Goal: Task Accomplishment & Management: Complete application form

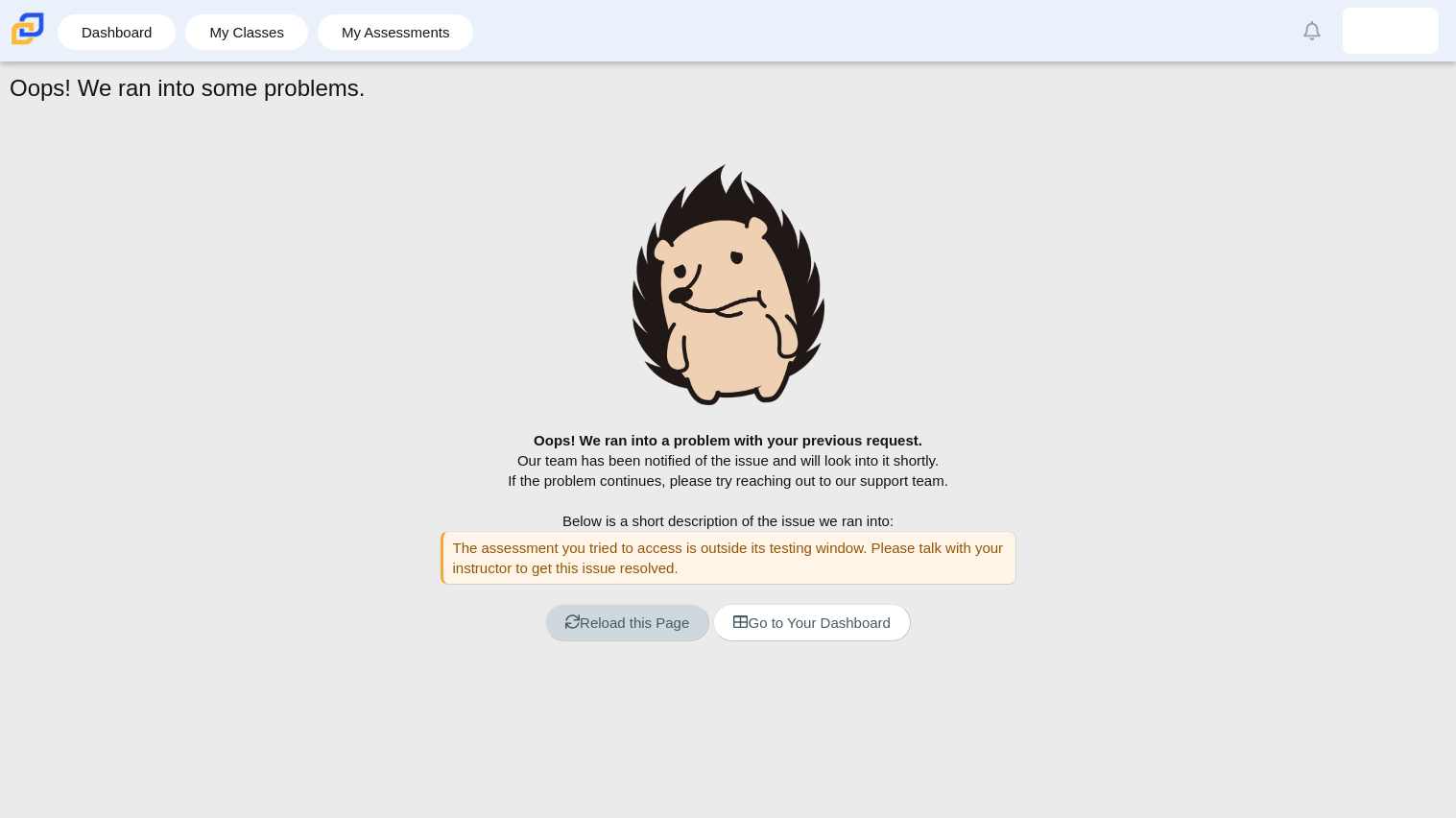
click at [589, 621] on link "Reload this Page" at bounding box center [627, 622] width 165 height 38
click at [649, 624] on link "Reload this Page" at bounding box center [627, 622] width 165 height 38
click at [839, 632] on link "Go to Your Dashboard" at bounding box center [811, 622] width 196 height 38
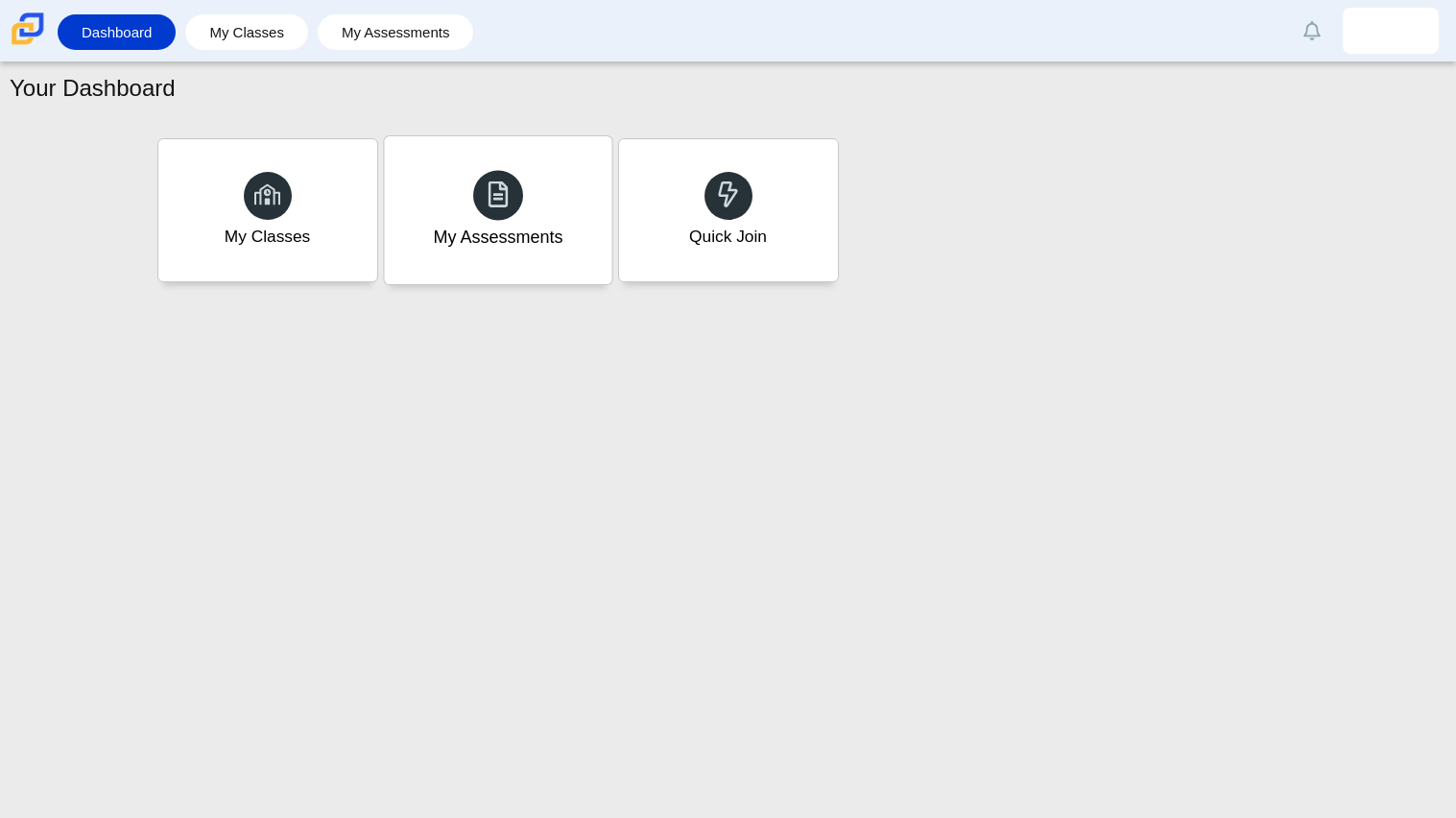
click at [426, 236] on div "My Assessments" at bounding box center [498, 210] width 227 height 148
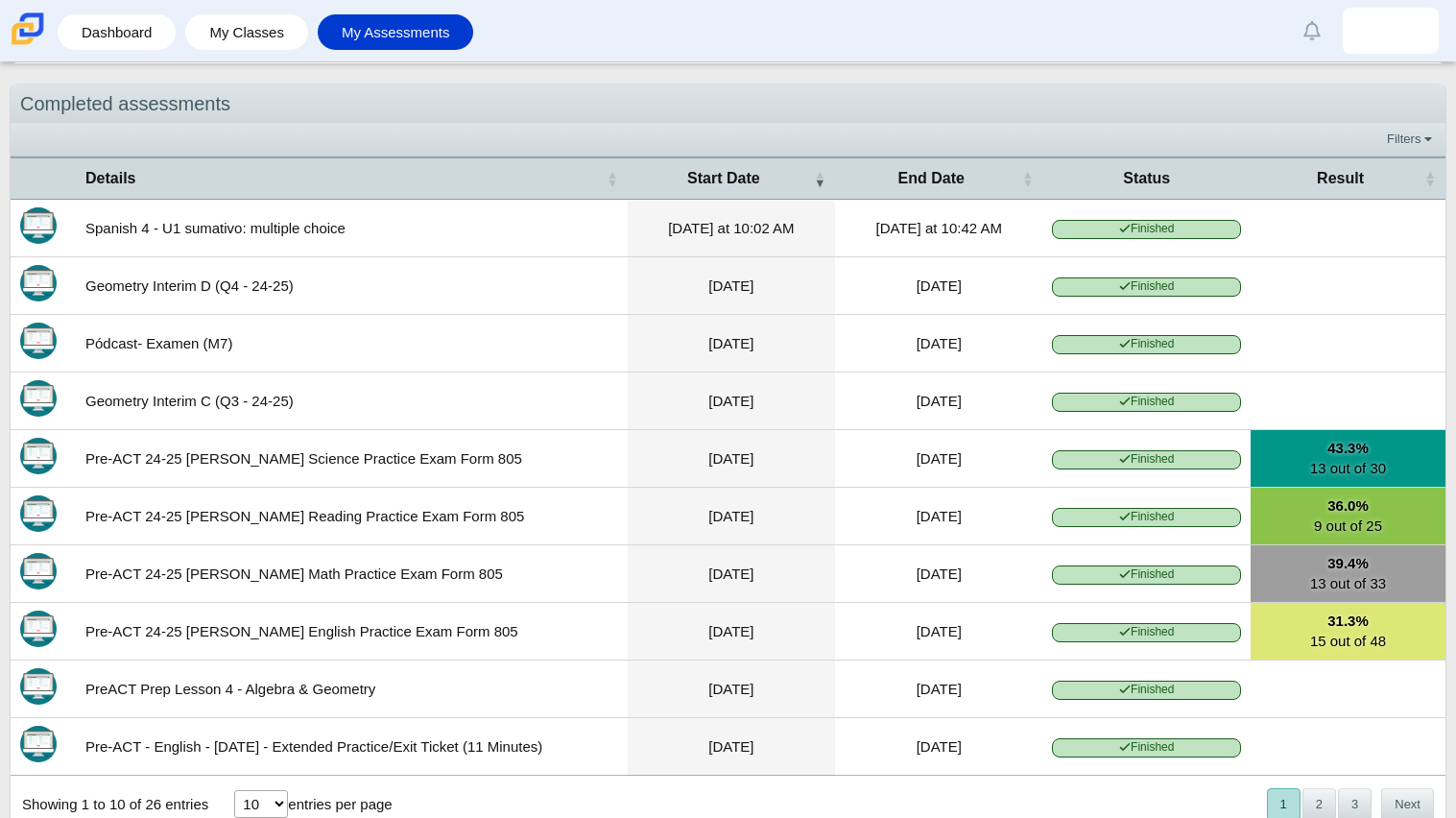
scroll to position [324, 0]
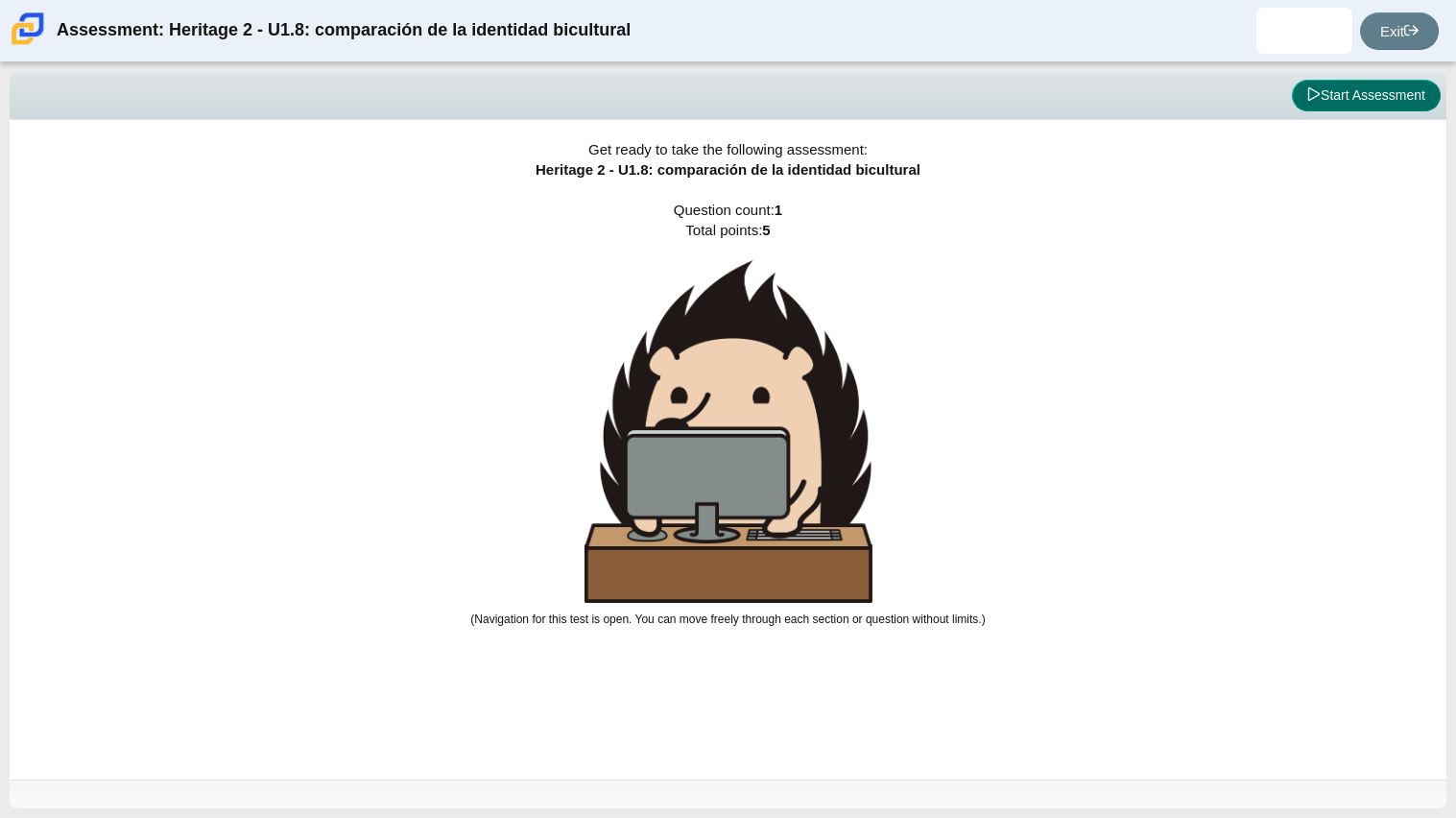
click at [1360, 111] on button "Start Assessment" at bounding box center [1365, 96] width 149 height 33
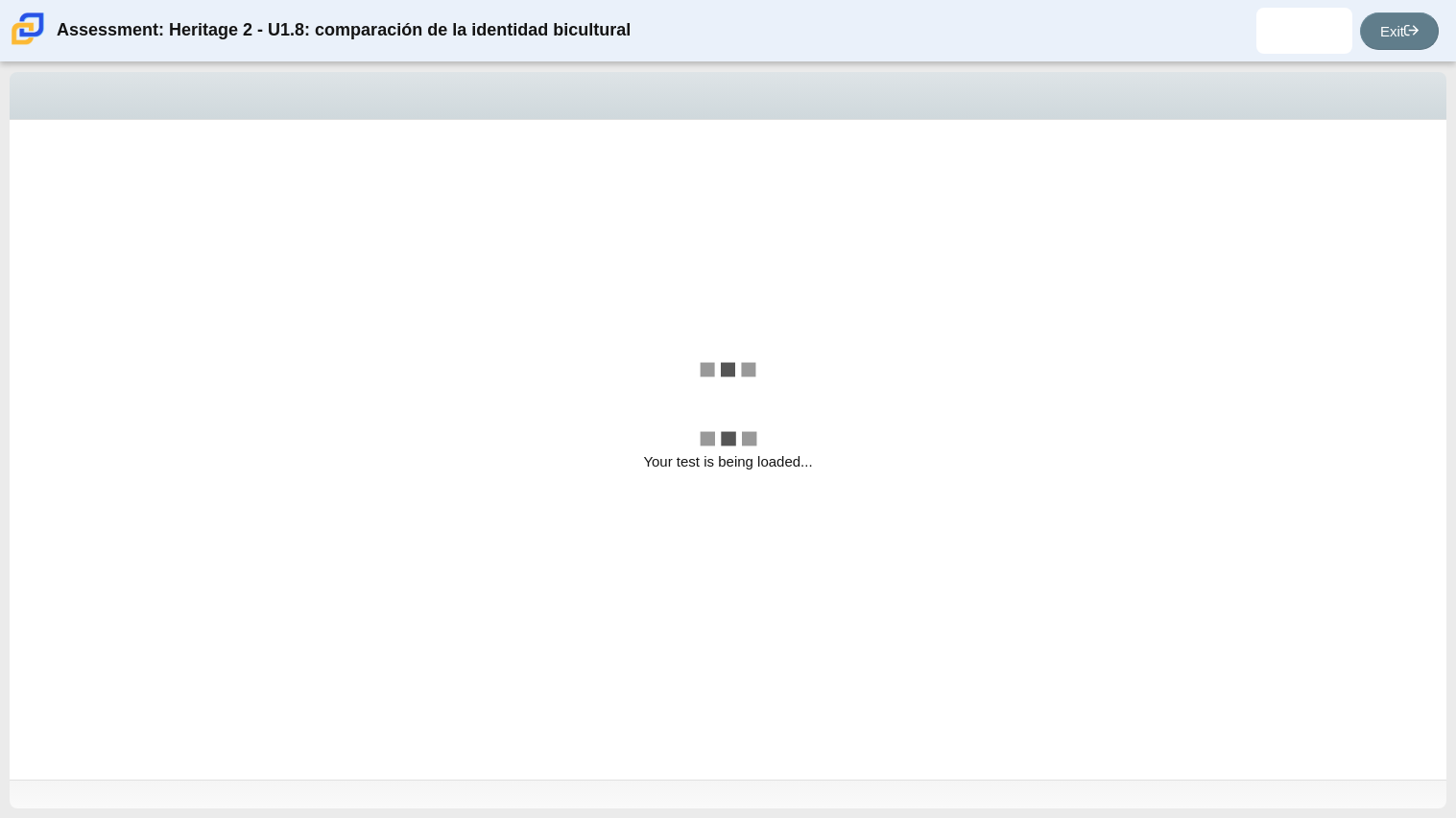
select select "3d3024f6-a892-4ba5-b2e4-c6acecfbc936"
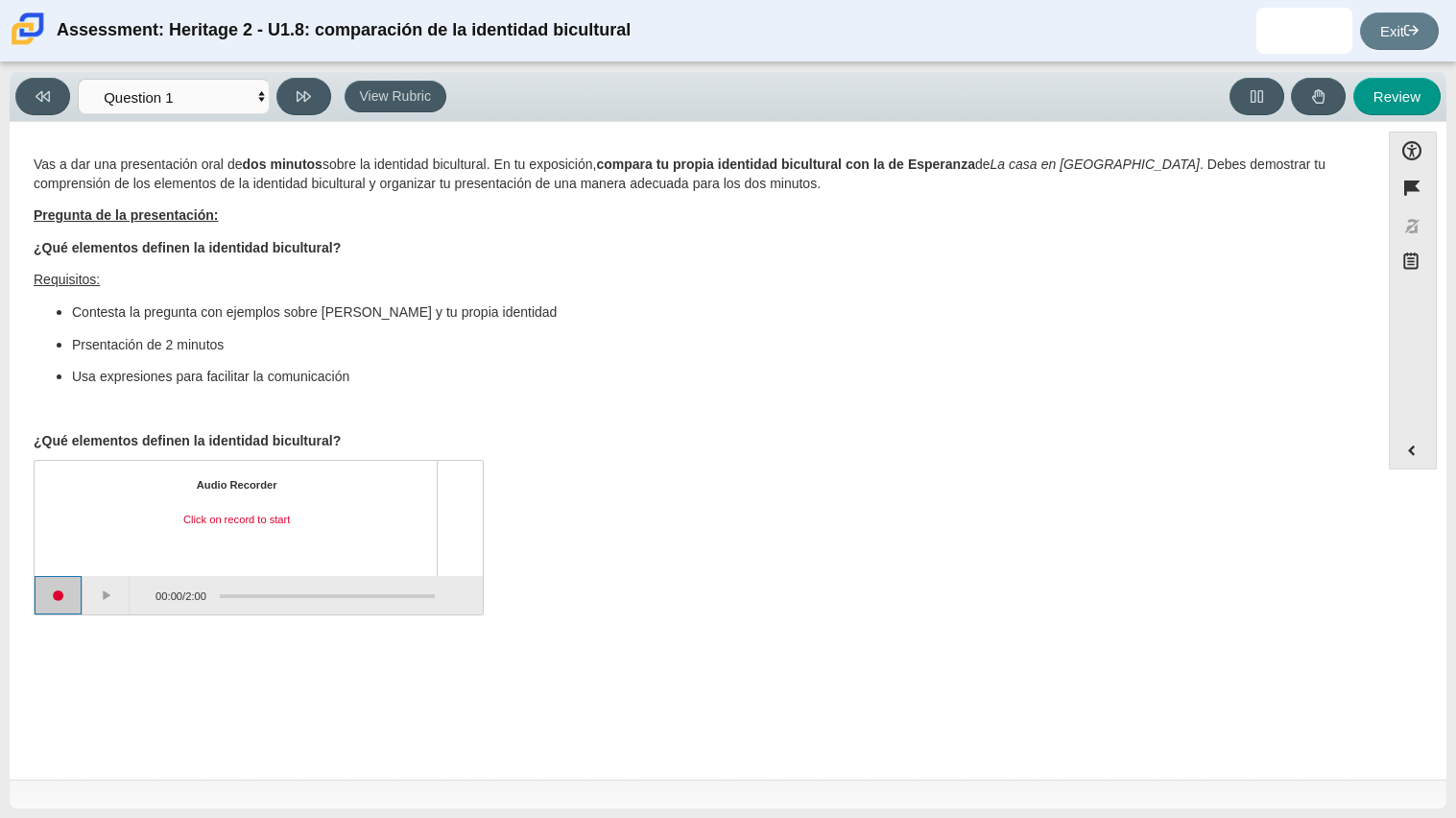
click at [71, 598] on button "Start recording" at bounding box center [59, 595] width 48 height 38
click at [71, 598] on button "Stop recording" at bounding box center [60, 595] width 50 height 38
click at [115, 609] on button "Pause" at bounding box center [109, 595] width 48 height 38
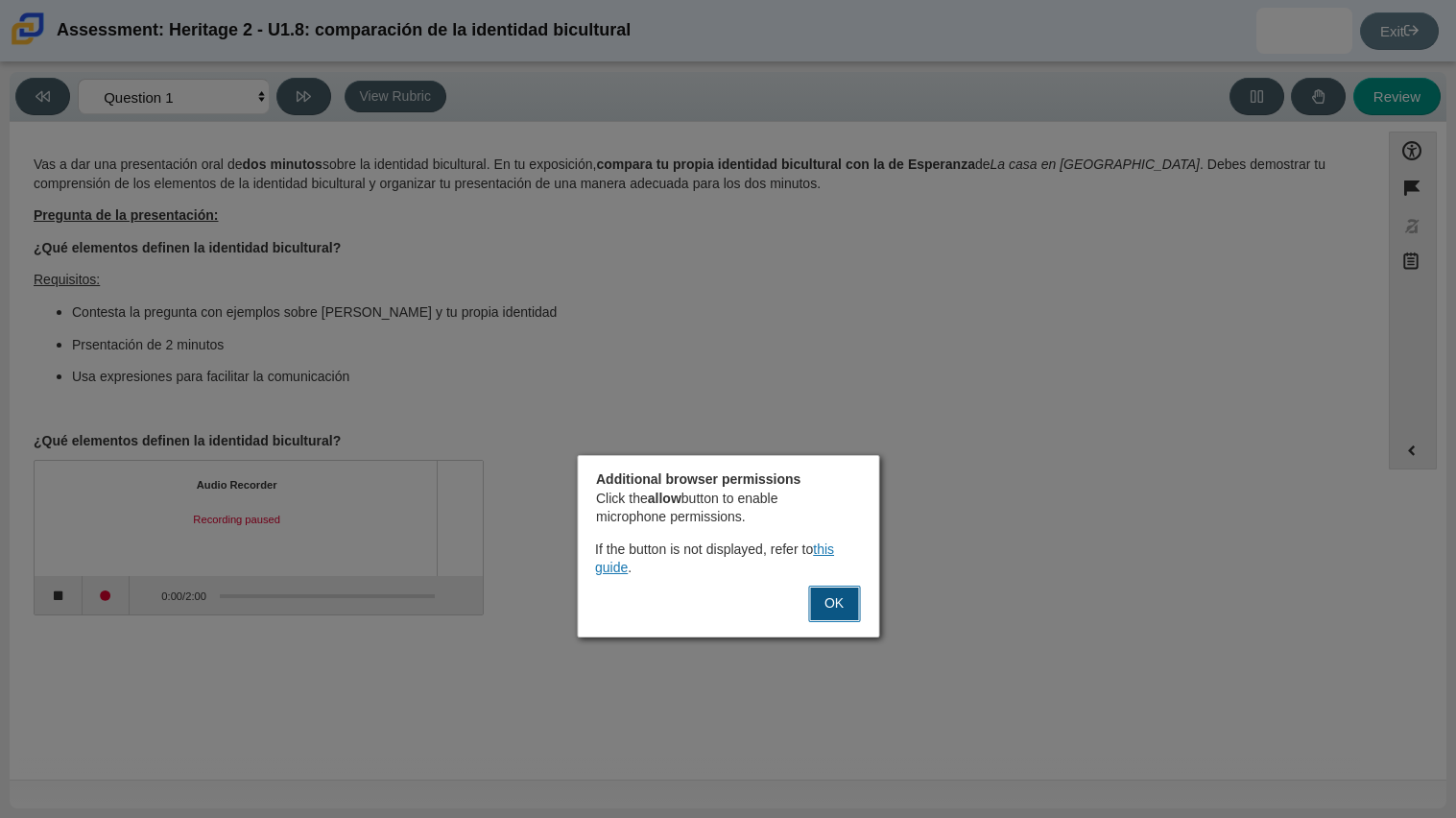
click at [822, 601] on button "OK" at bounding box center [834, 604] width 52 height 37
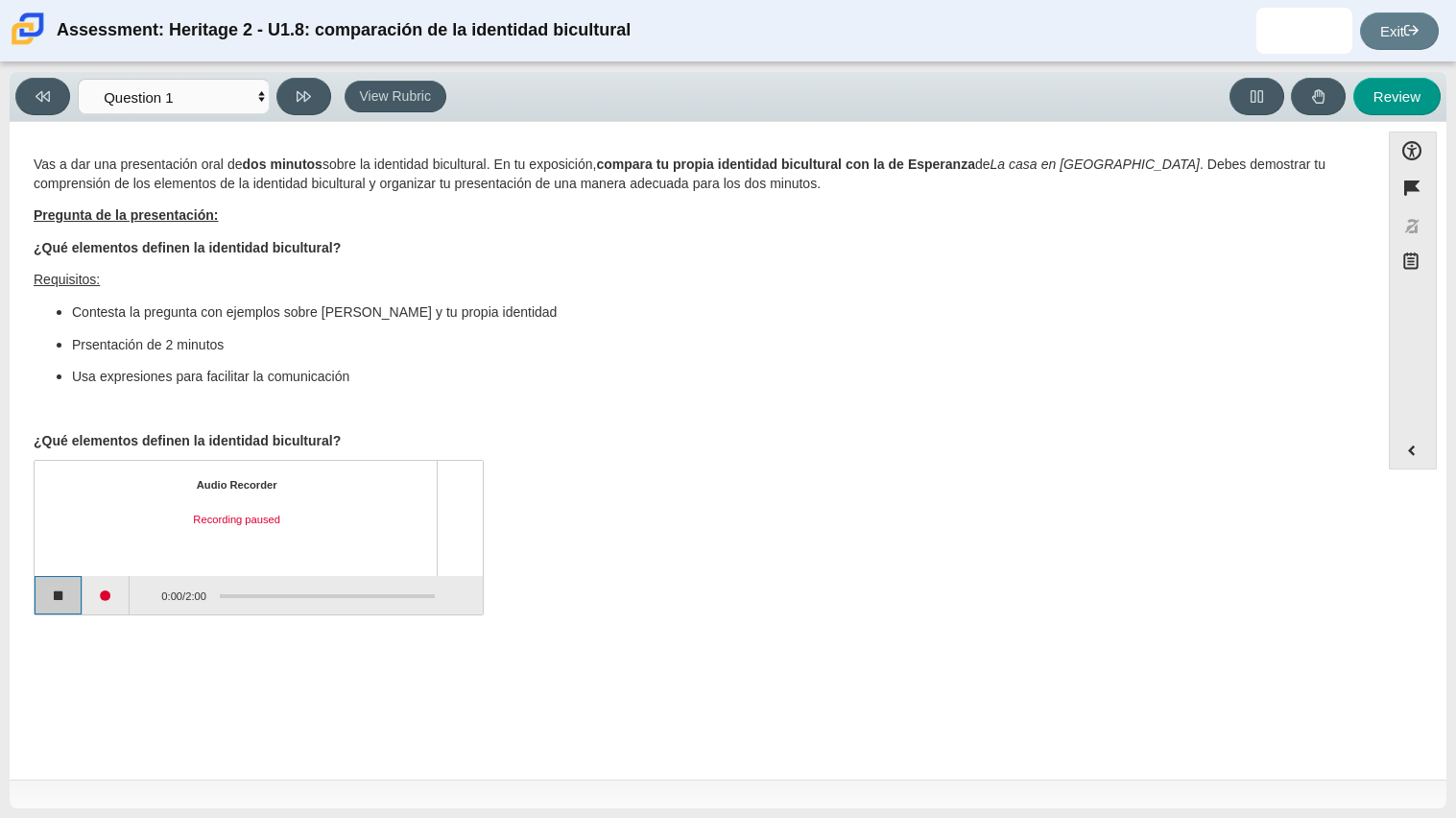
click at [47, 592] on button "Stop recording" at bounding box center [59, 595] width 48 height 38
click at [104, 598] on button "Play" at bounding box center [107, 595] width 48 height 38
click at [106, 606] on button "Loading" at bounding box center [107, 595] width 48 height 38
click at [71, 598] on button "Start recording" at bounding box center [59, 595] width 48 height 38
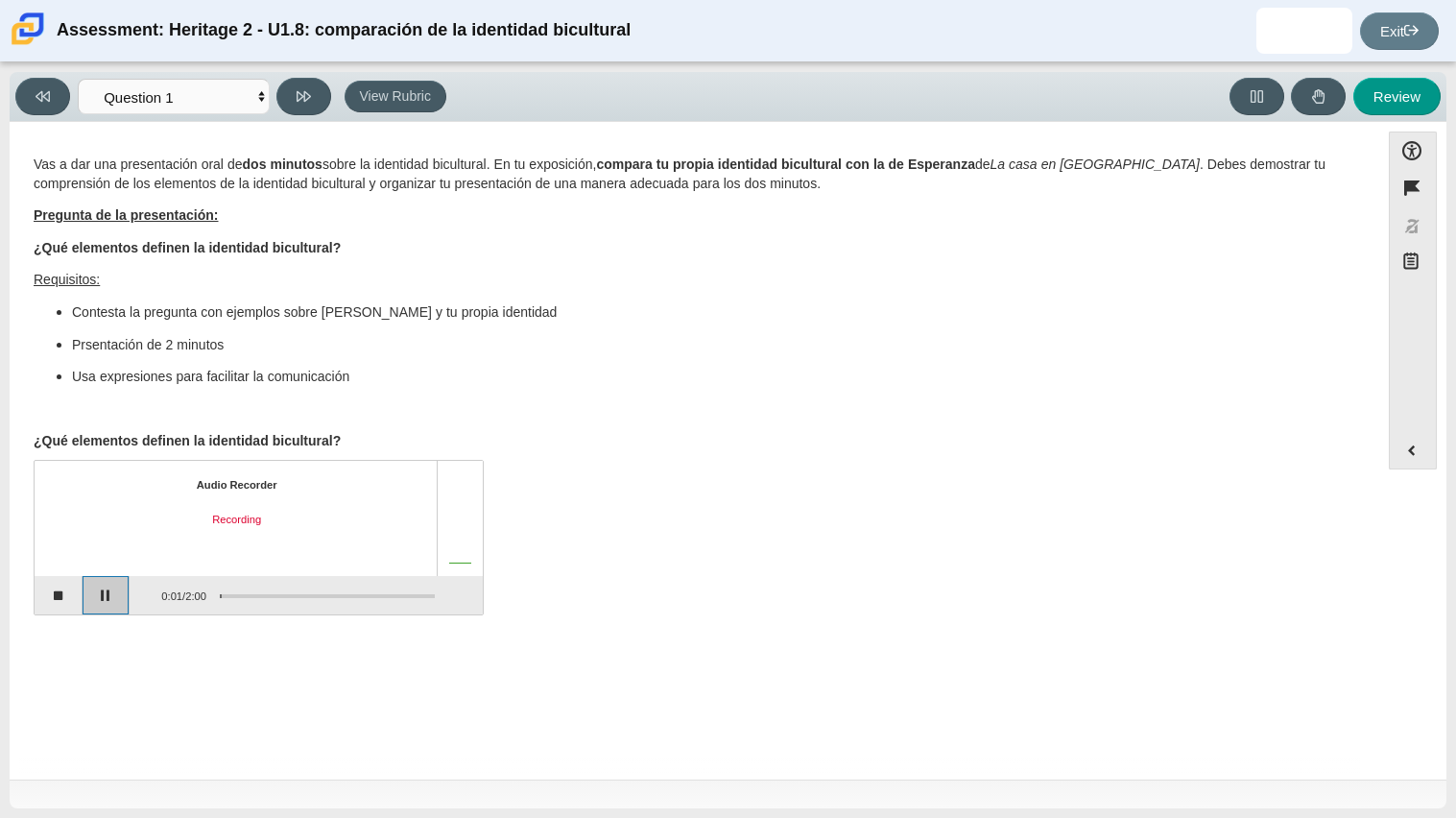
click at [93, 601] on button "Pause" at bounding box center [107, 595] width 48 height 38
click at [66, 602] on button "Stop recording" at bounding box center [59, 595] width 48 height 38
click at [63, 597] on button "Start recording" at bounding box center [59, 595] width 48 height 38
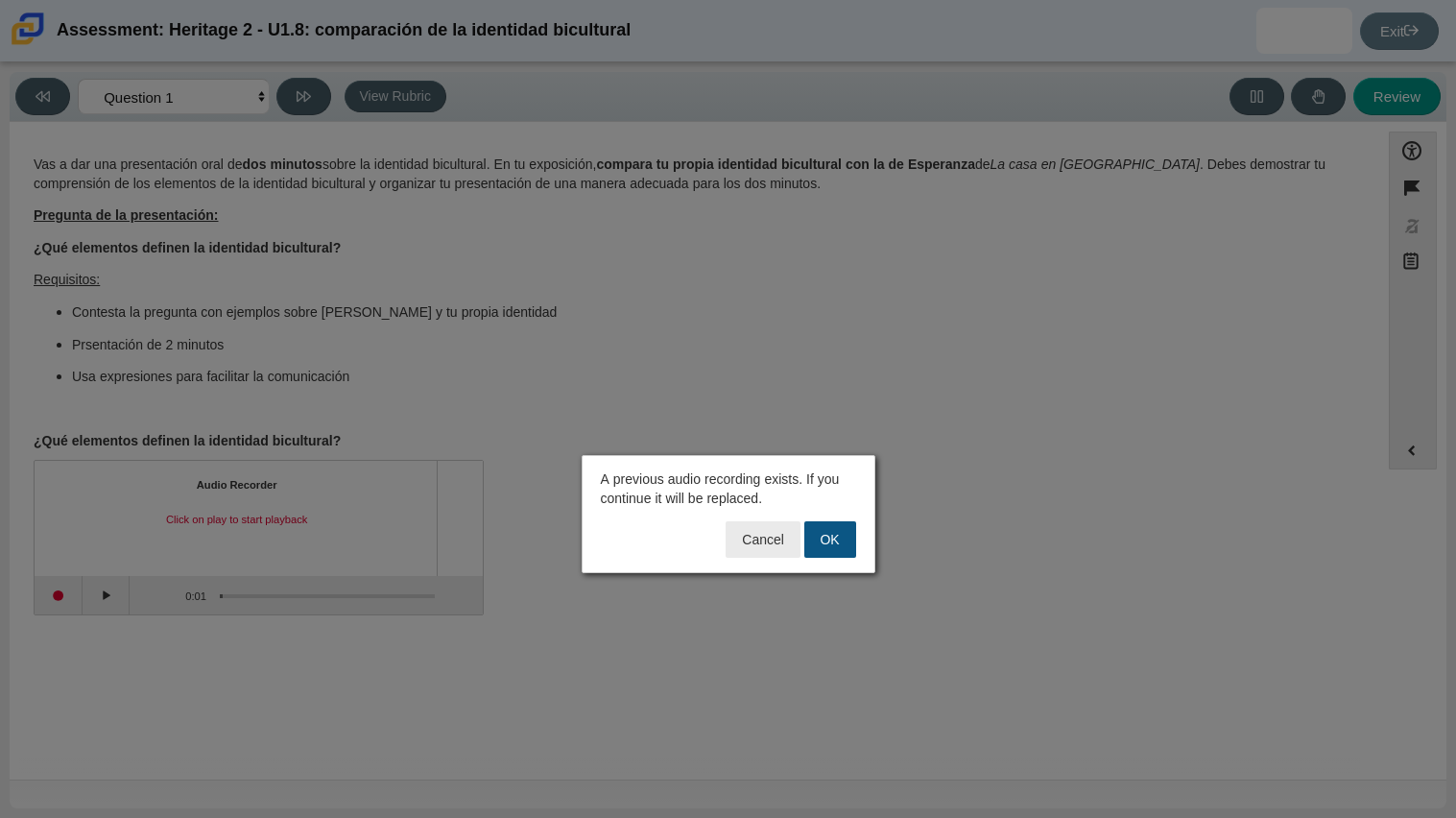
click at [824, 539] on button "OK" at bounding box center [830, 539] width 52 height 37
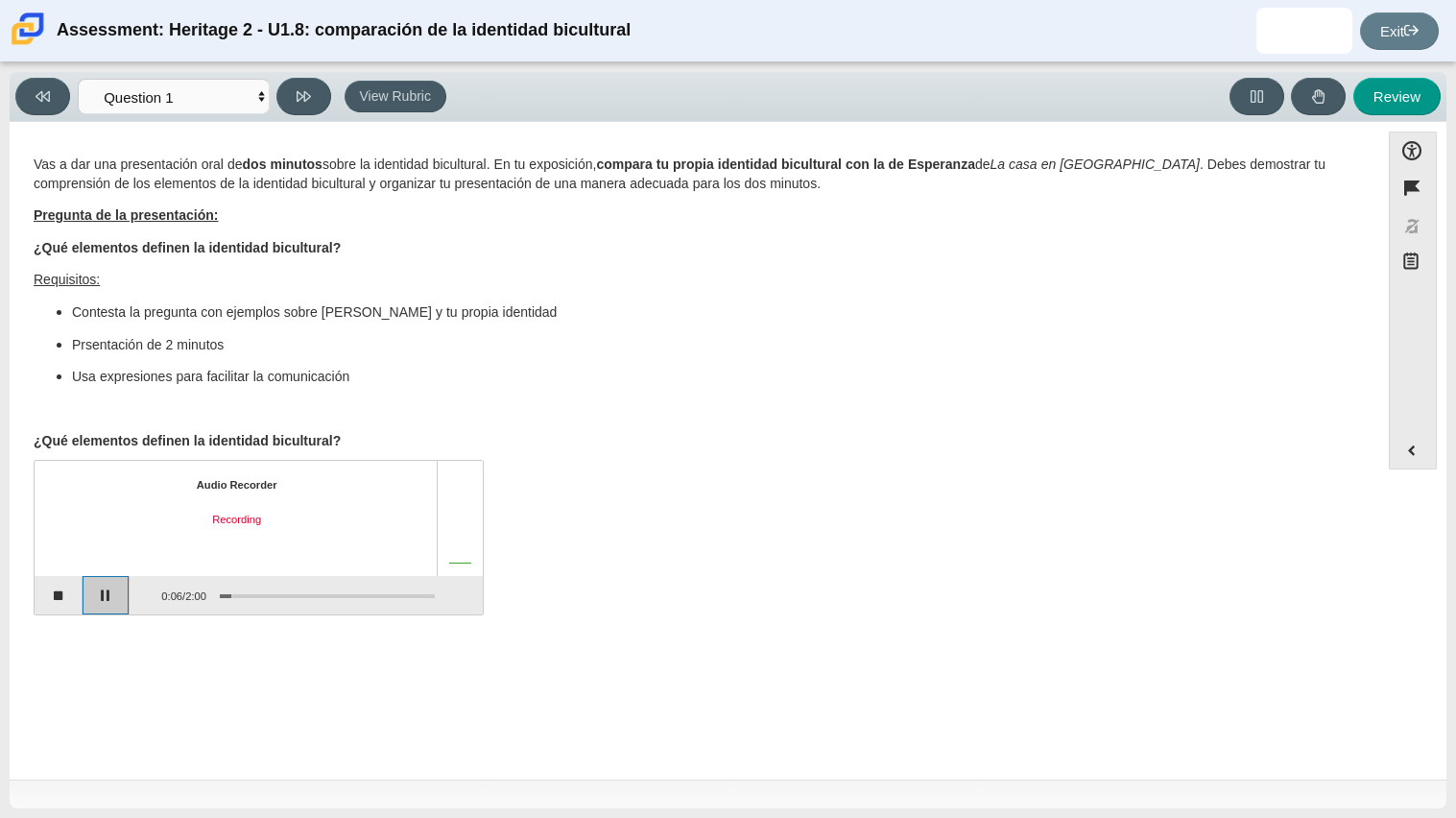
click at [94, 595] on button "Pause" at bounding box center [107, 595] width 48 height 38
click at [46, 601] on button "Stop recording" at bounding box center [59, 595] width 48 height 38
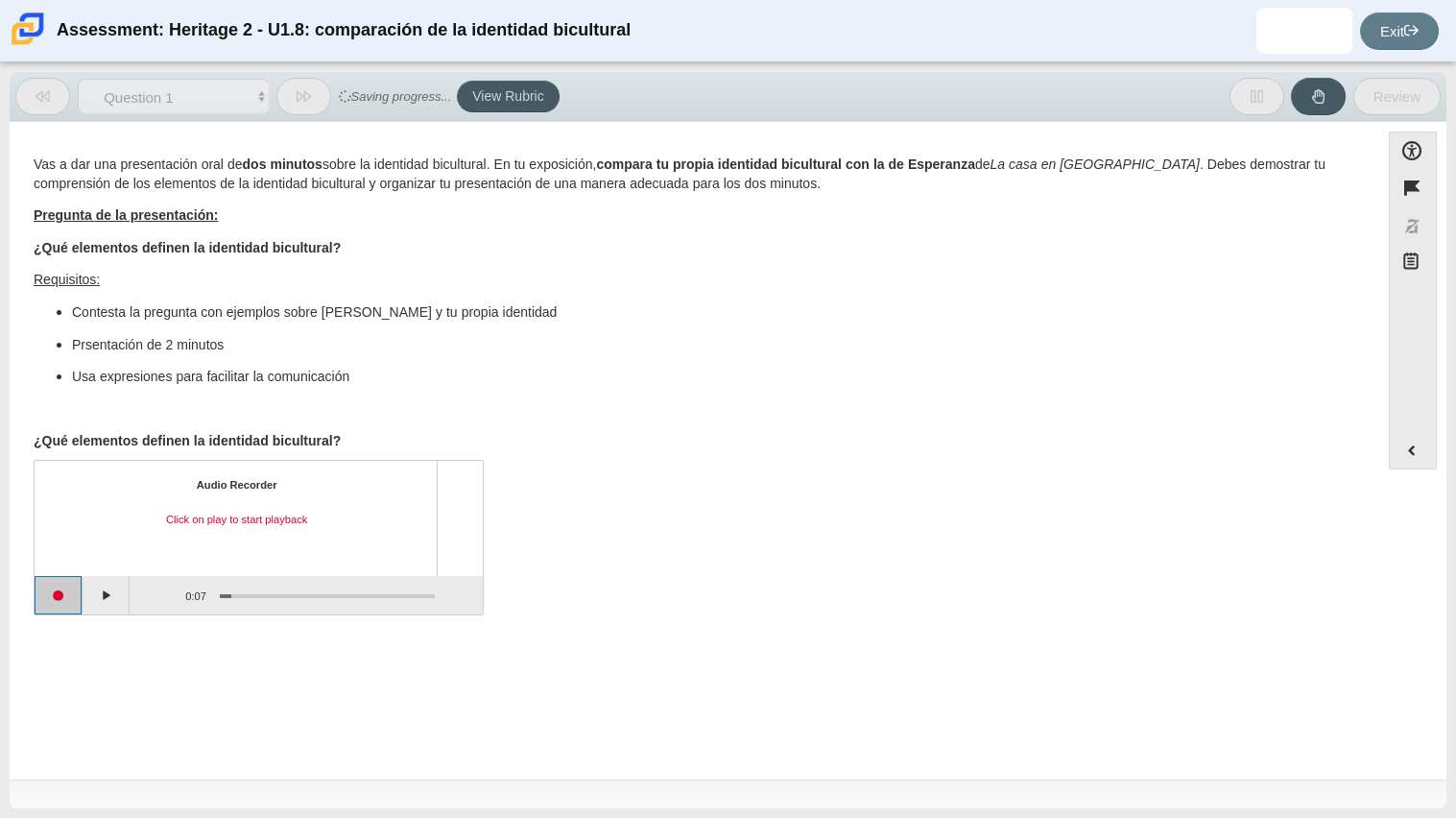
click at [66, 591] on button "Start recording" at bounding box center [59, 595] width 48 height 38
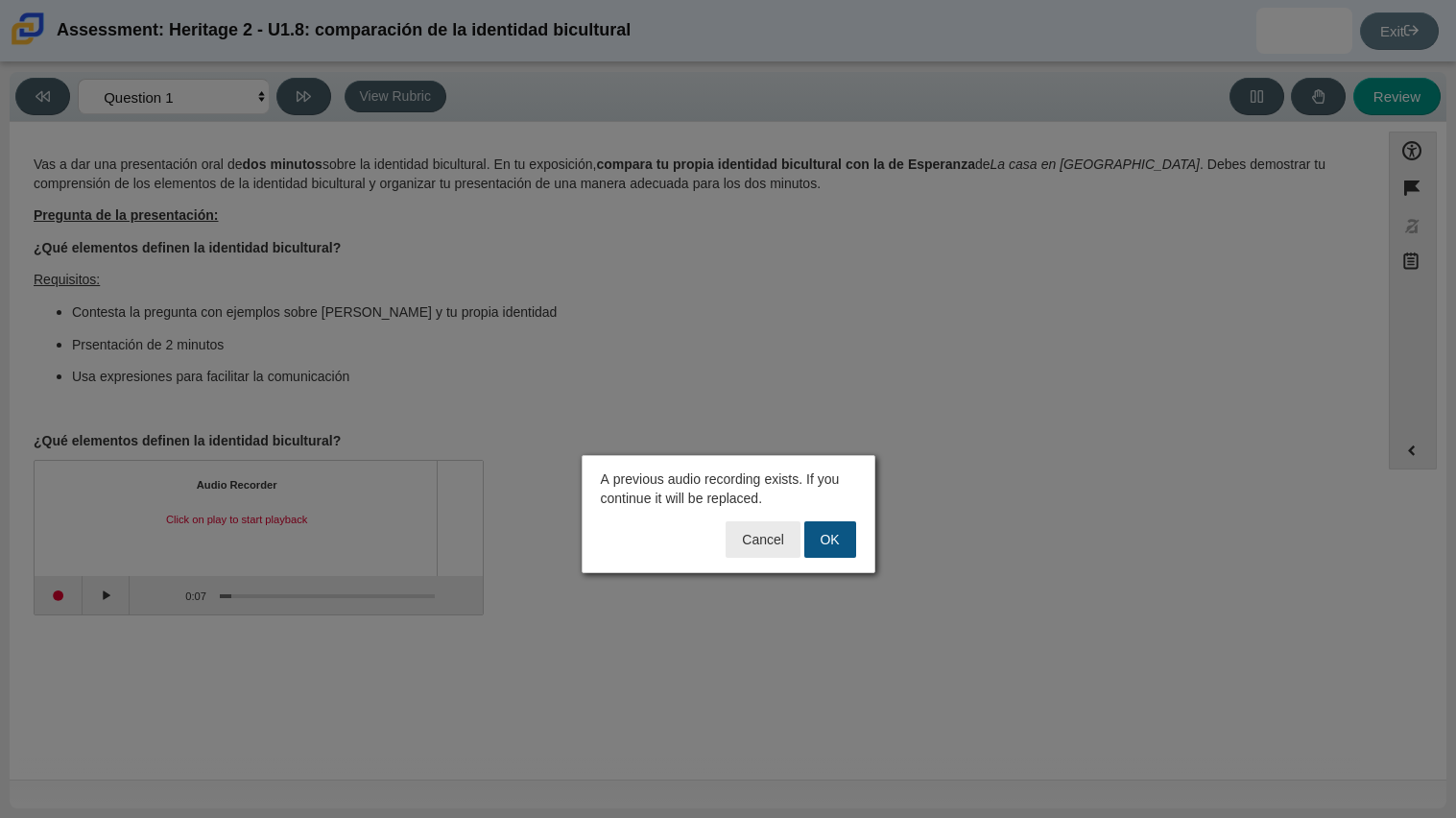
click at [844, 533] on button "OK" at bounding box center [830, 539] width 52 height 37
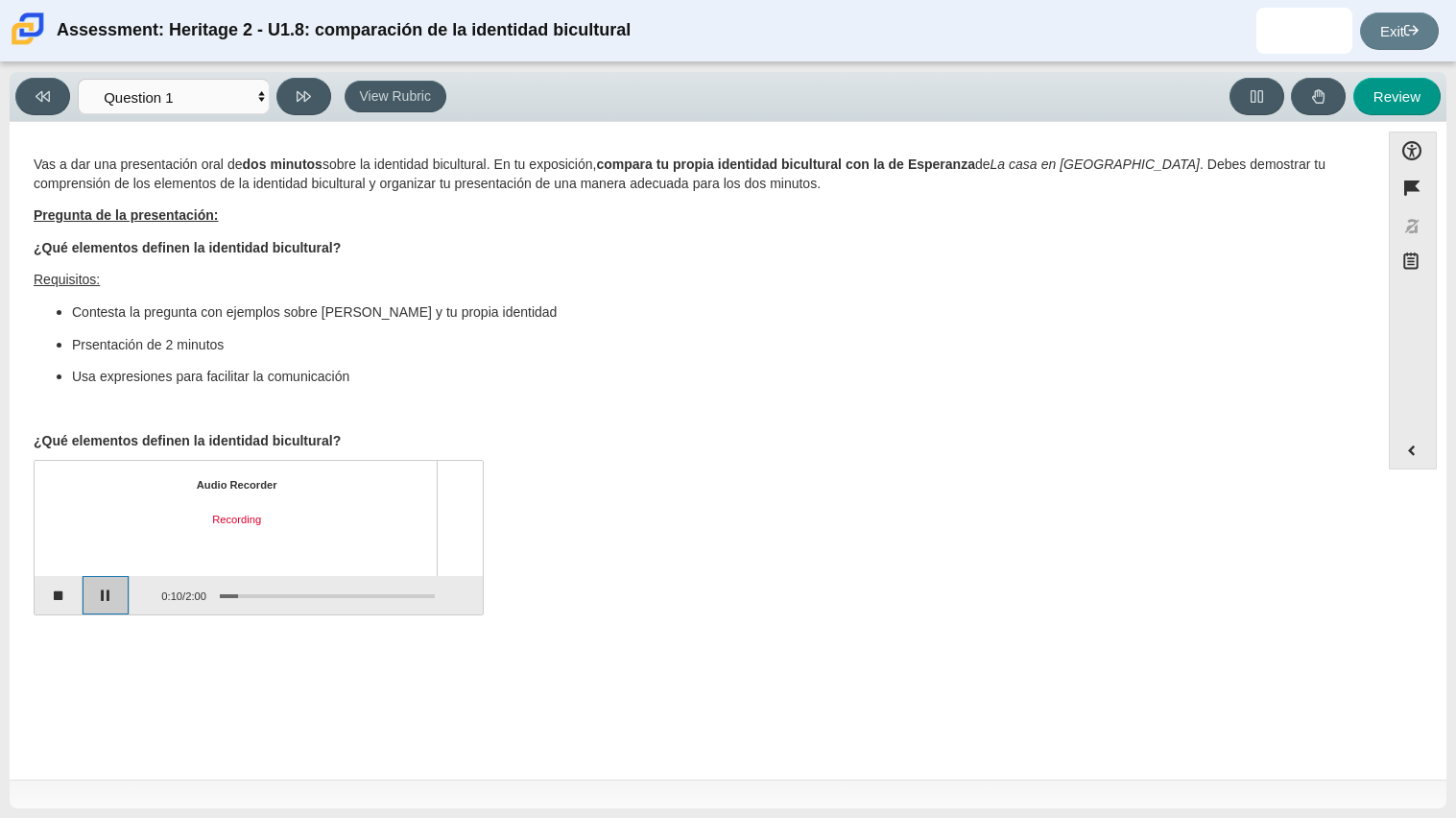
click at [89, 576] on button "Pause" at bounding box center [107, 595] width 48 height 38
click at [119, 610] on button "Continue recording" at bounding box center [107, 595] width 48 height 38
click at [119, 613] on button "Pause" at bounding box center [107, 595] width 48 height 38
click at [119, 613] on button "Continue recording" at bounding box center [107, 595] width 48 height 38
click at [119, 613] on button "Pause" at bounding box center [107, 595] width 48 height 38
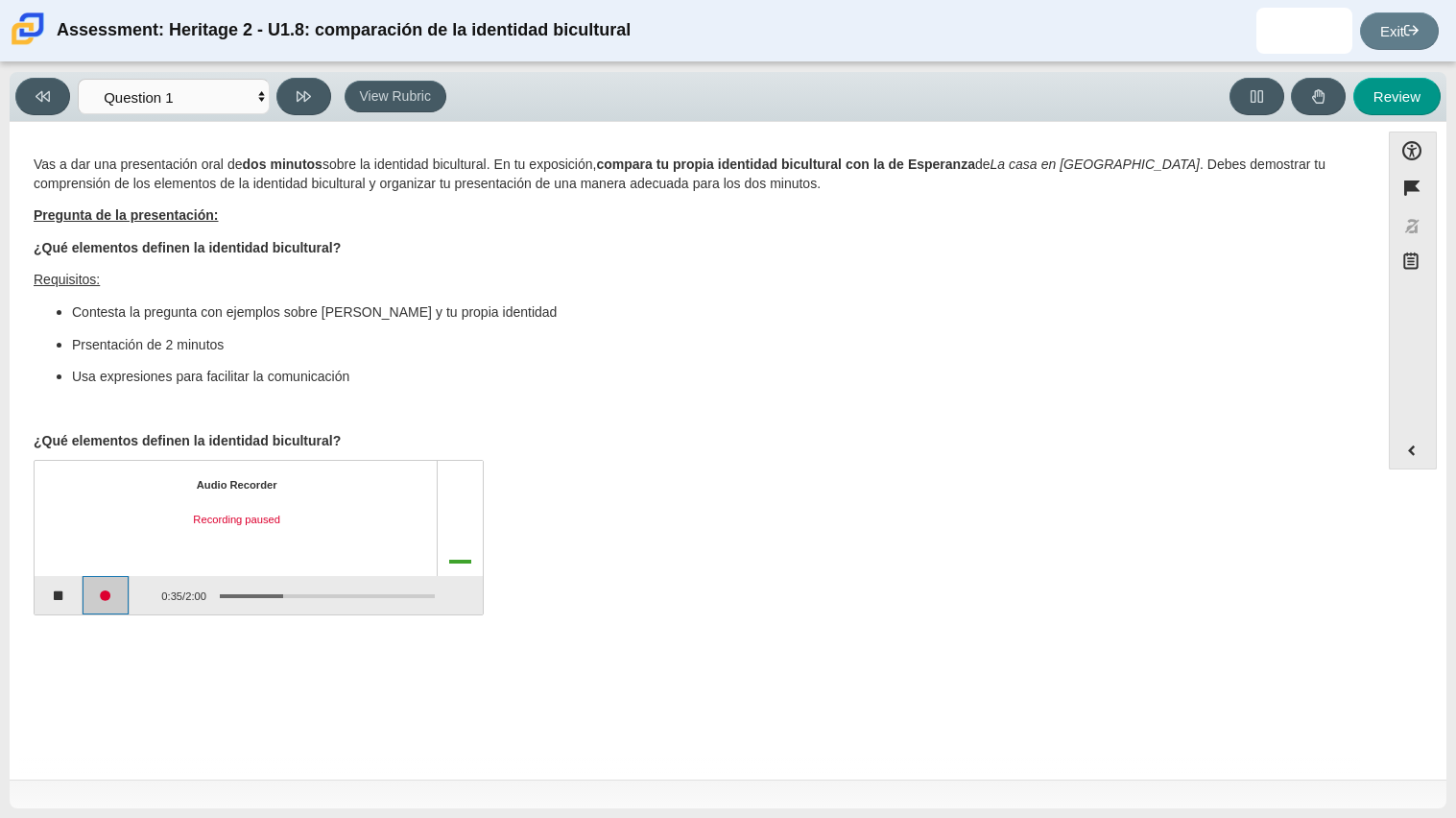
click at [119, 613] on button "Continue recording" at bounding box center [107, 595] width 48 height 38
click at [119, 613] on button "Pause" at bounding box center [107, 595] width 48 height 38
click at [44, 598] on button "Stop recording" at bounding box center [59, 595] width 48 height 38
click at [97, 604] on button "Play" at bounding box center [107, 595] width 48 height 38
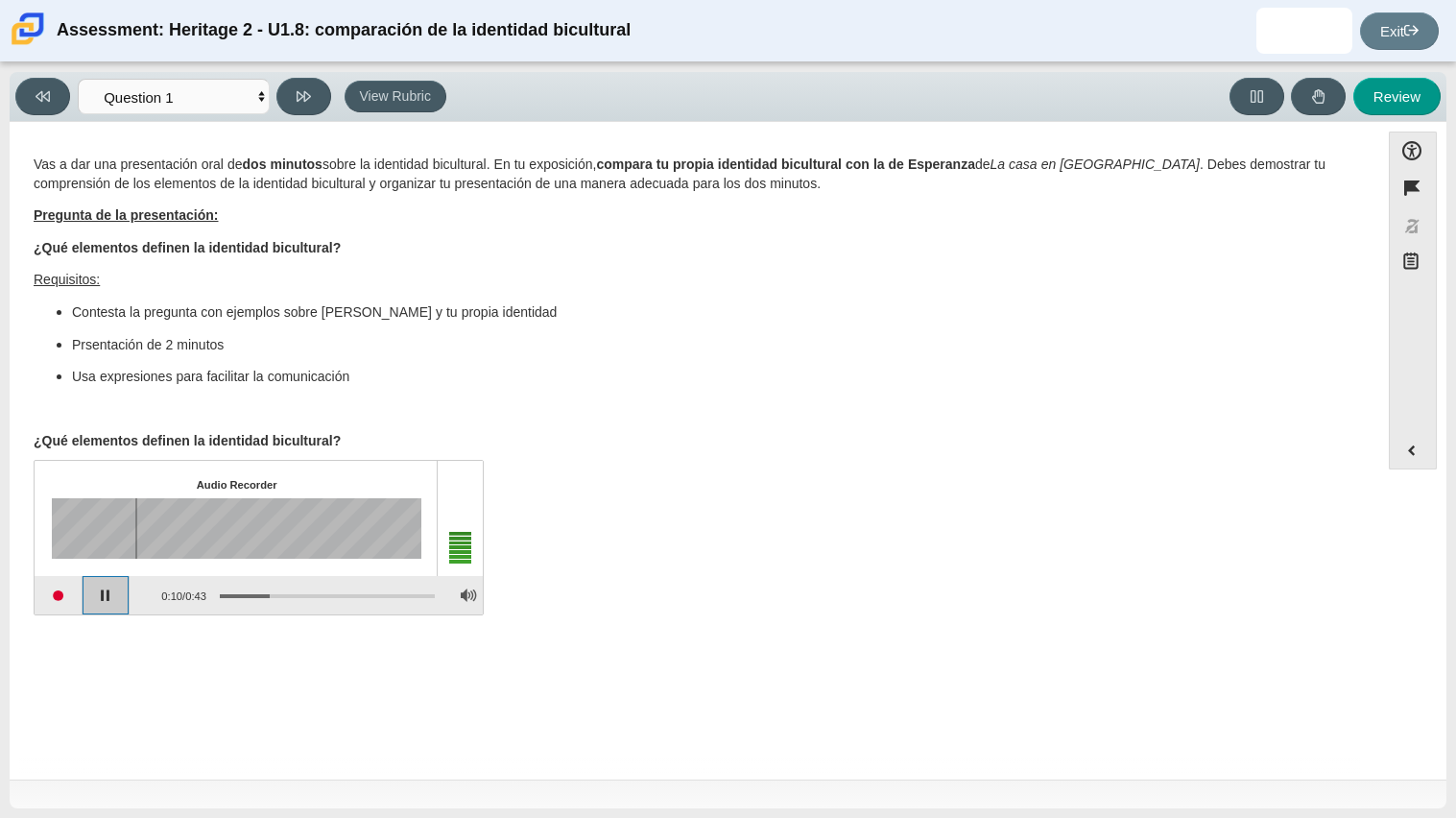
click at [120, 606] on button "Pause playback" at bounding box center [107, 595] width 48 height 38
click at [71, 608] on button "Start recording" at bounding box center [59, 595] width 48 height 38
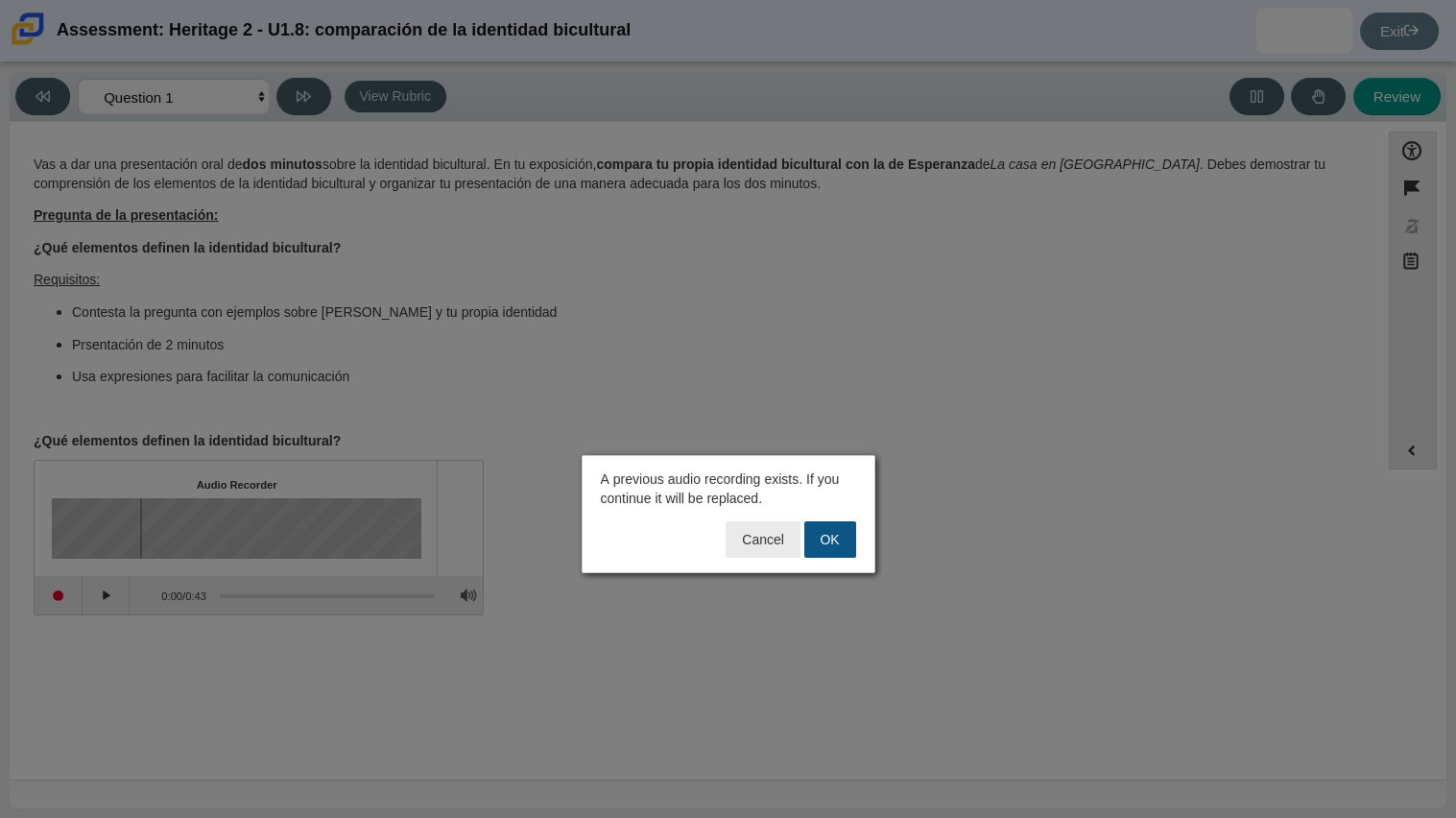
click at [812, 540] on button "OK" at bounding box center [830, 539] width 52 height 37
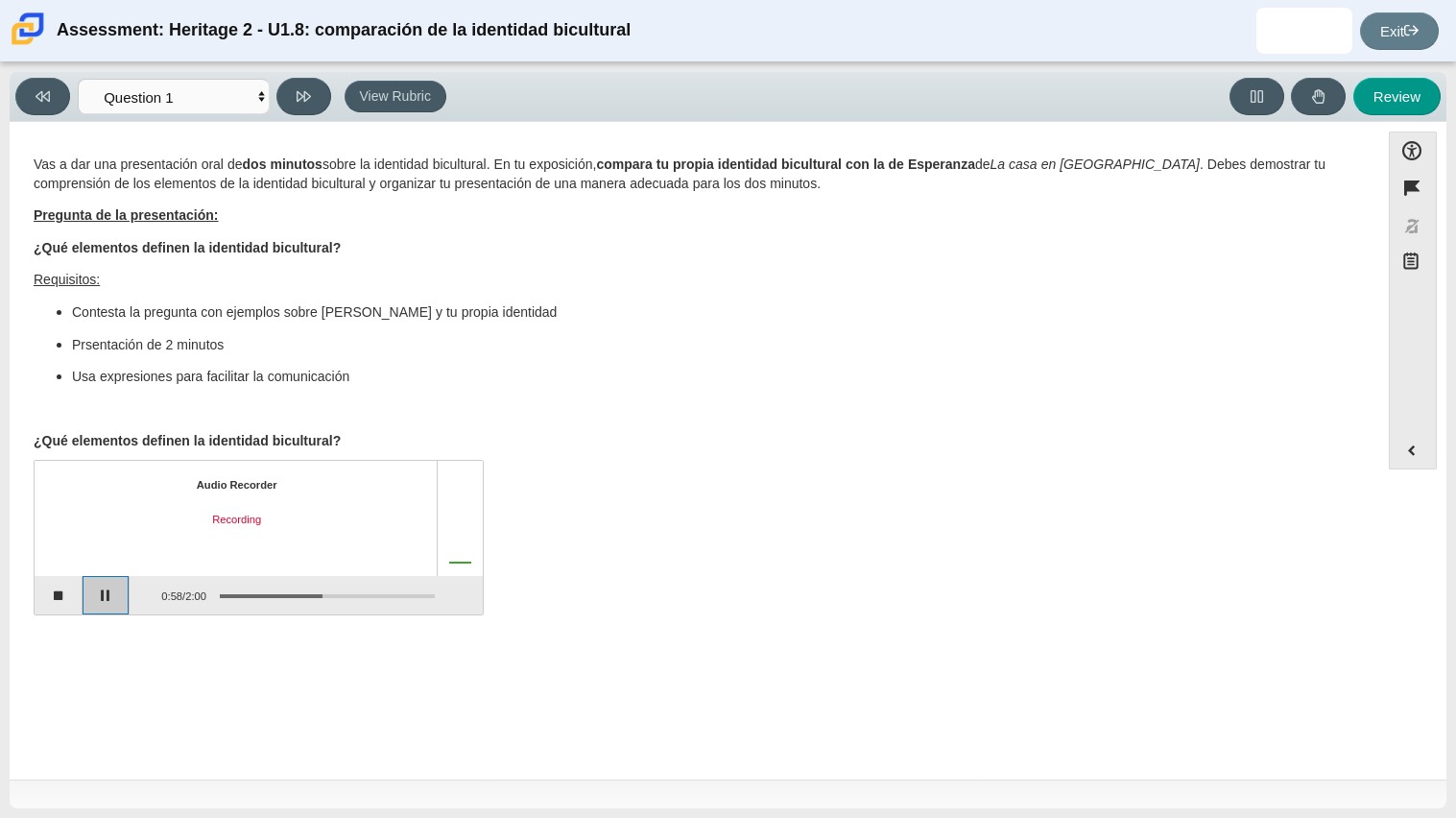
click at [101, 586] on button "Pause" at bounding box center [107, 595] width 48 height 38
click at [64, 598] on button "Stop recording" at bounding box center [59, 595] width 48 height 38
click at [102, 591] on button "Play" at bounding box center [107, 595] width 48 height 38
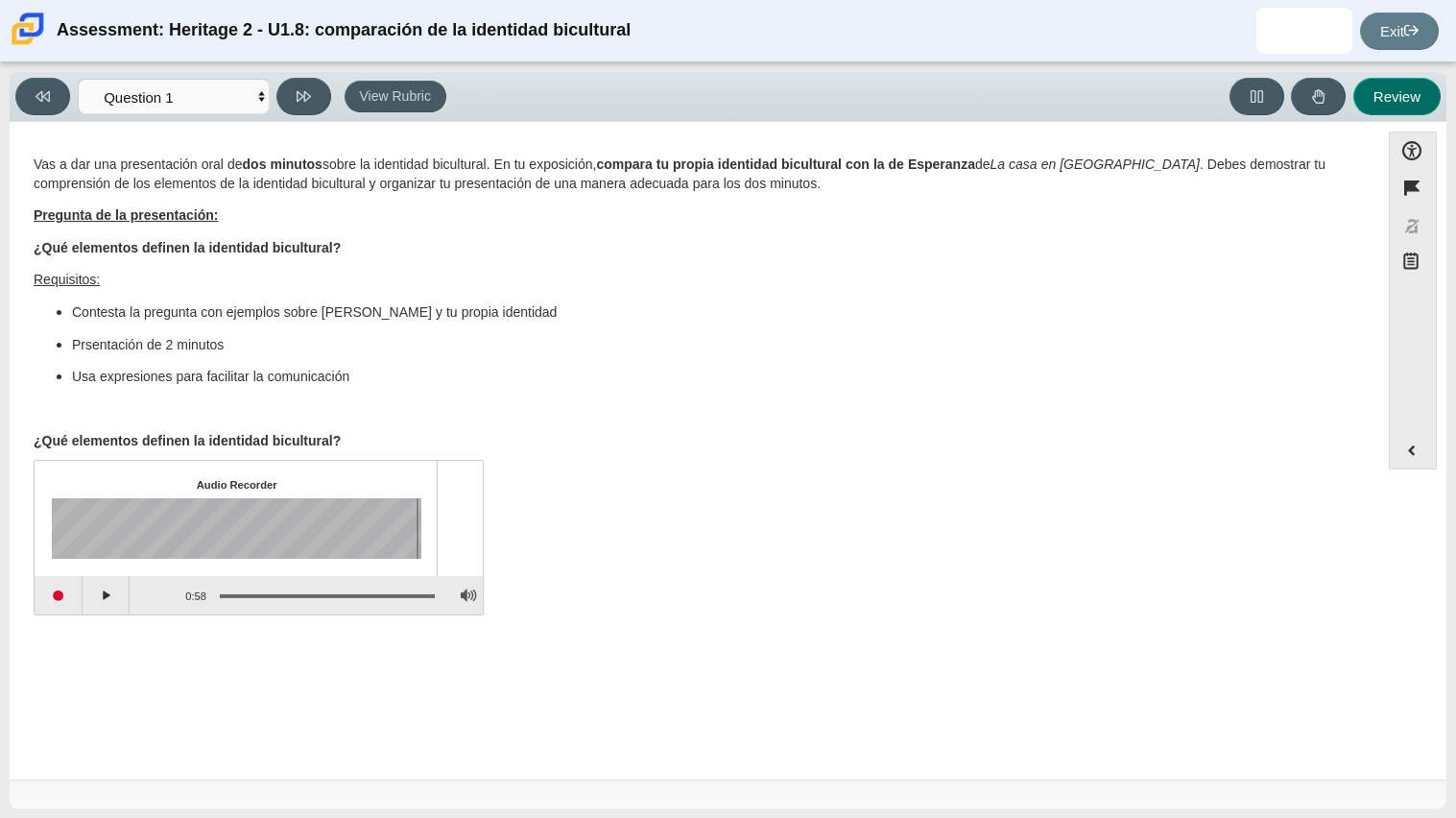
click at [1403, 90] on button "Review" at bounding box center [1397, 97] width 88 height 38
select select "review"
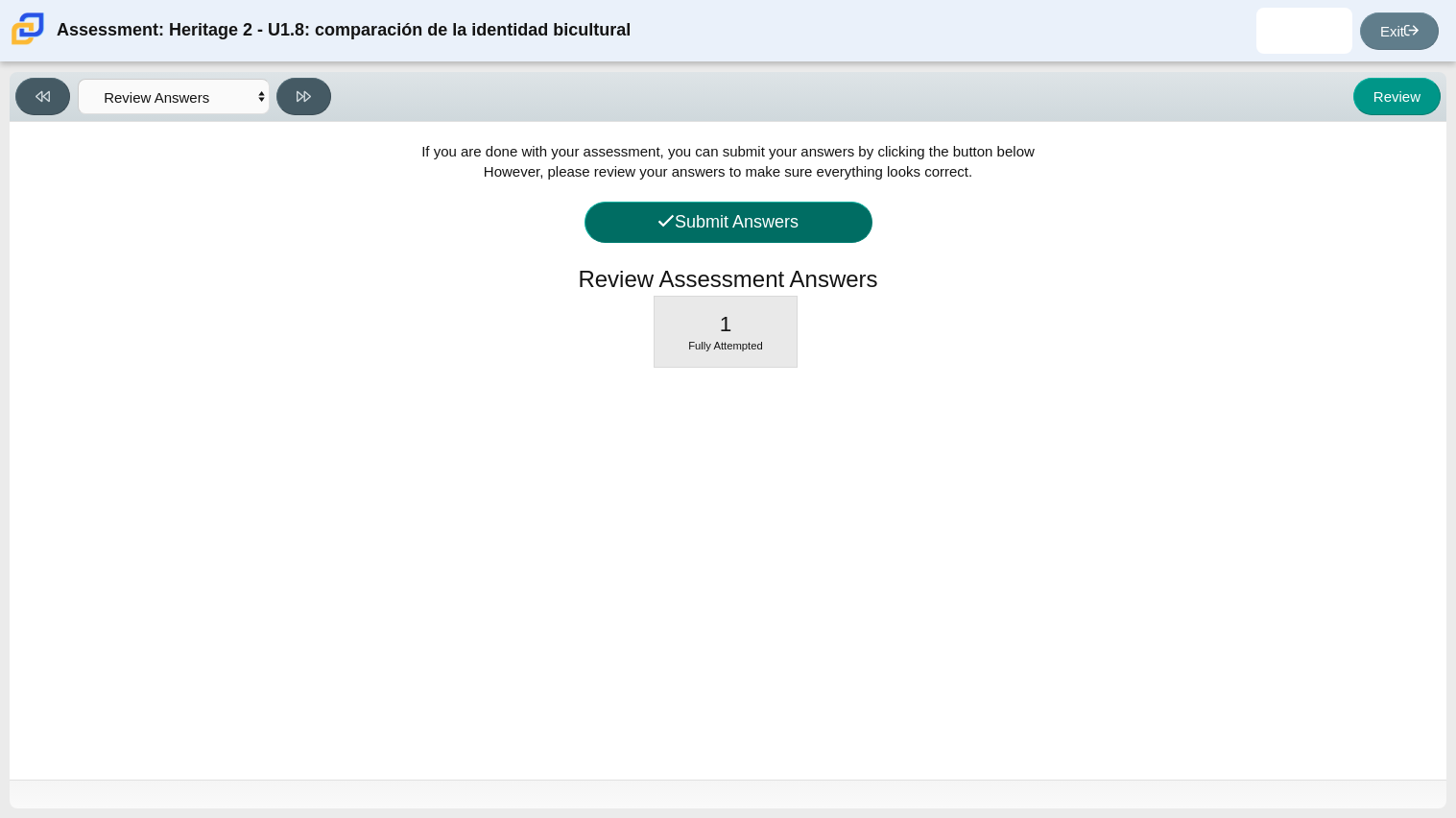
click at [747, 231] on button "Submit Answers" at bounding box center [728, 221] width 288 height 41
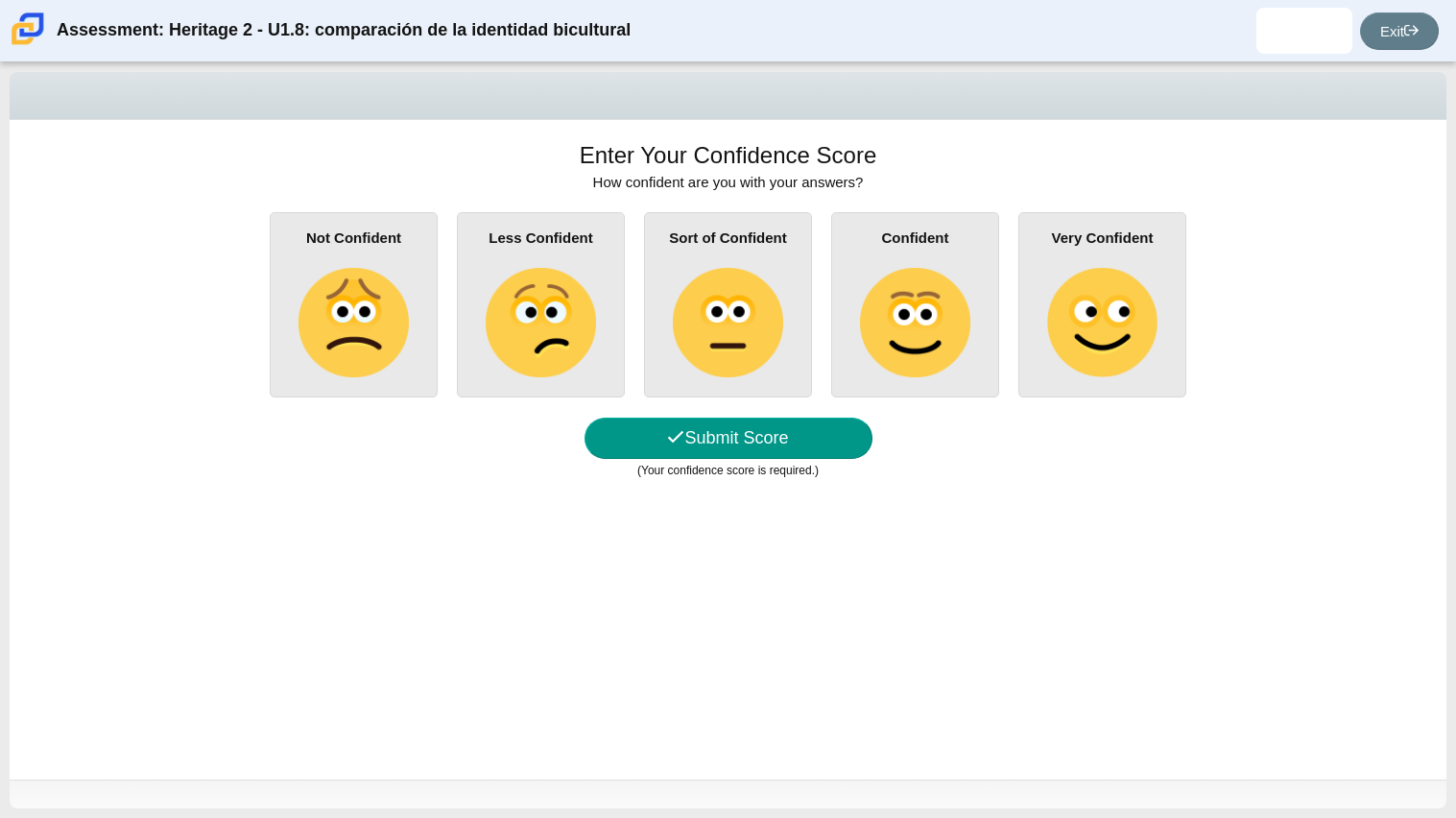
click at [785, 257] on div "Sort of Confident" at bounding box center [728, 305] width 168 height 186
click at [0, 0] on input "Sort of Confident" at bounding box center [0, 0] width 0 height 0
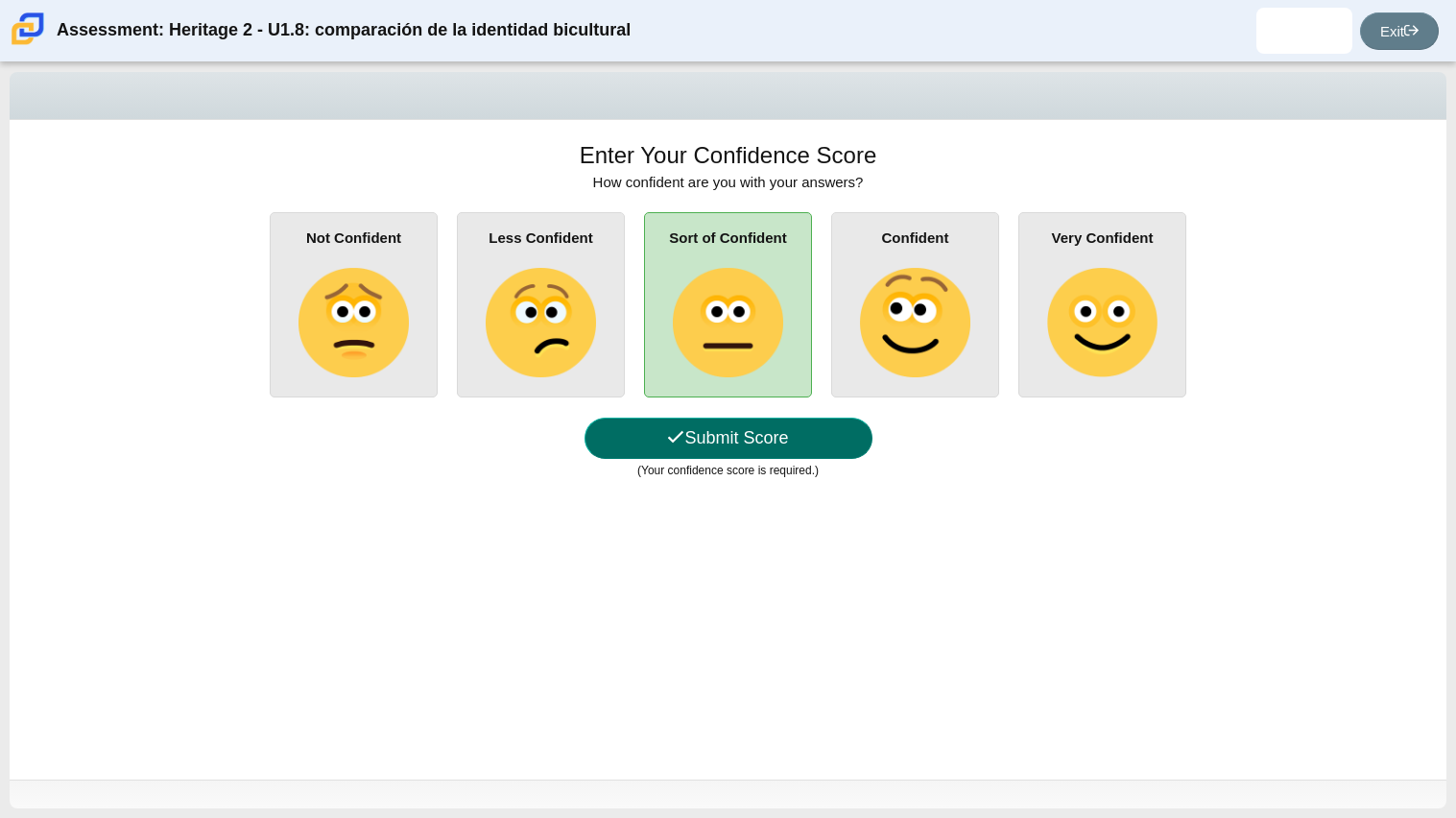
click at [773, 435] on button "Submit Score" at bounding box center [728, 438] width 288 height 41
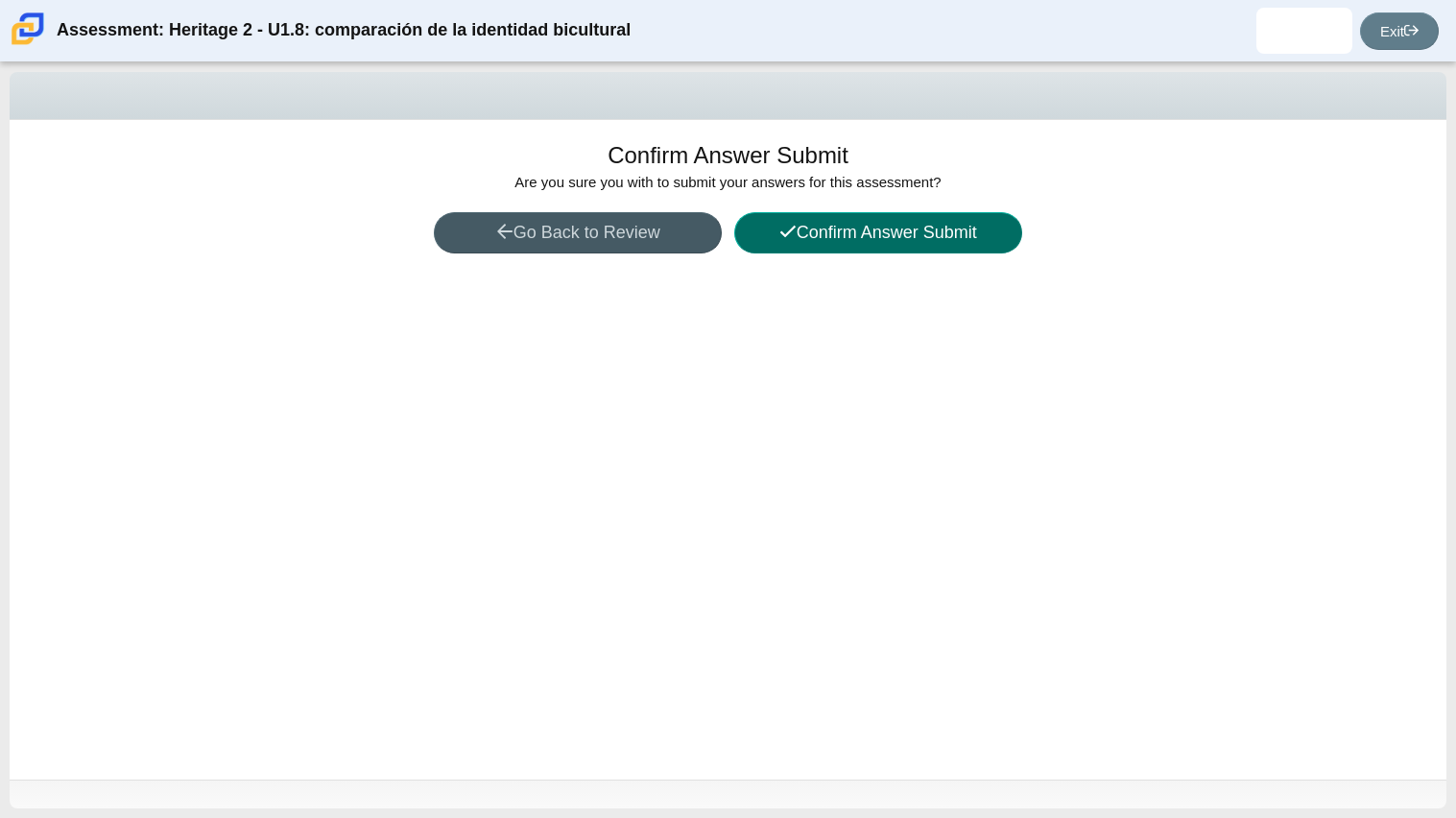
click at [793, 237] on button "Confirm Answer Submit" at bounding box center [878, 232] width 288 height 41
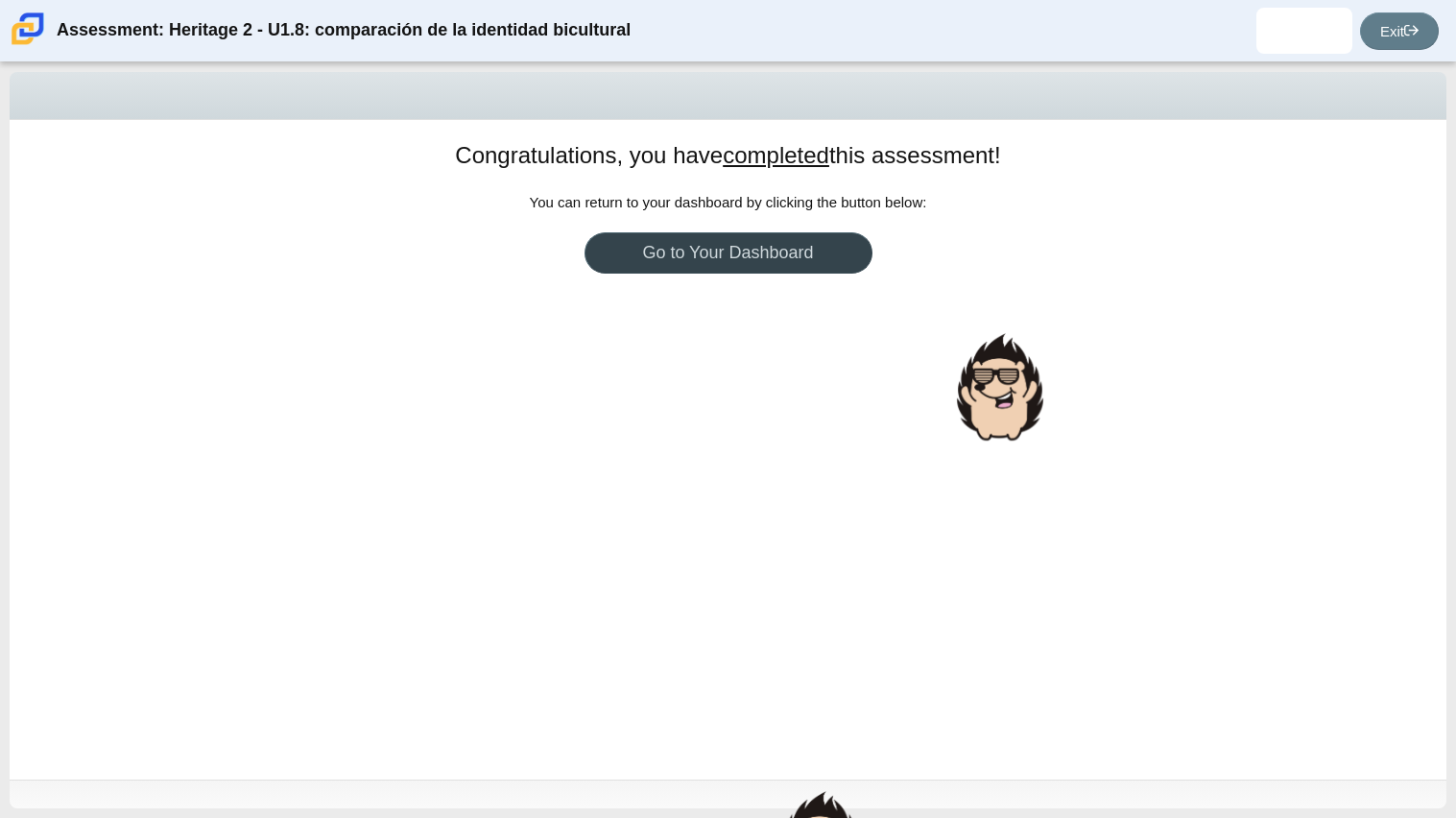
click at [771, 255] on link "Go to Your Dashboard" at bounding box center [728, 252] width 288 height 41
